Goal: Information Seeking & Learning: Learn about a topic

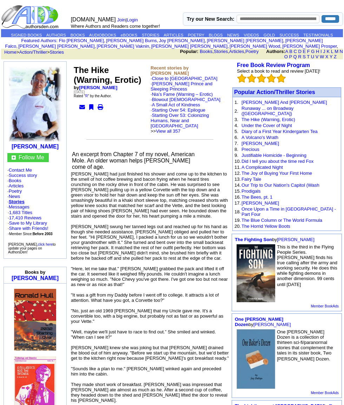
click at [22, 6] on img at bounding box center [30, 17] width 59 height 25
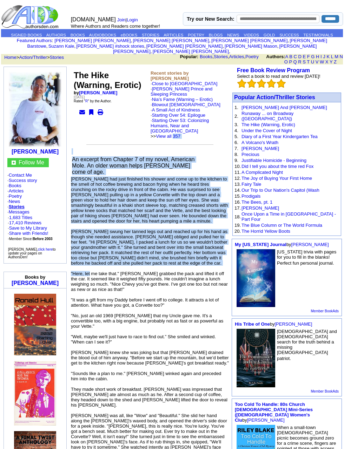
click at [23, 194] on link "Articles" at bounding box center [16, 190] width 15 height 5
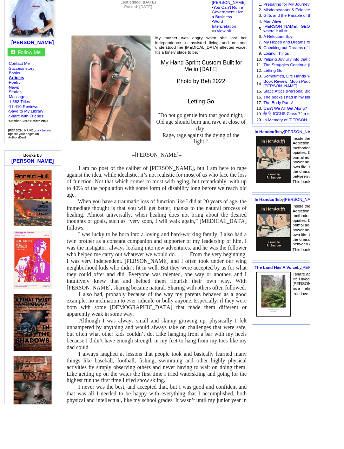
scroll to position [99, 0]
click at [20, 228] on img at bounding box center [36, 220] width 42 height 62
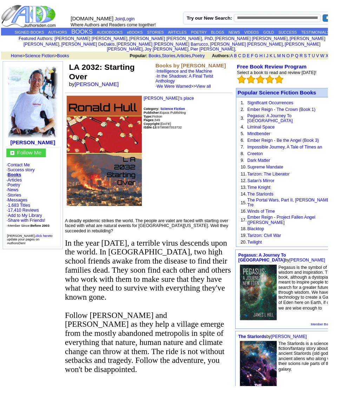
click at [29, 146] on b "[PERSON_NAME]" at bounding box center [34, 149] width 47 height 6
